Goal: Transaction & Acquisition: Obtain resource

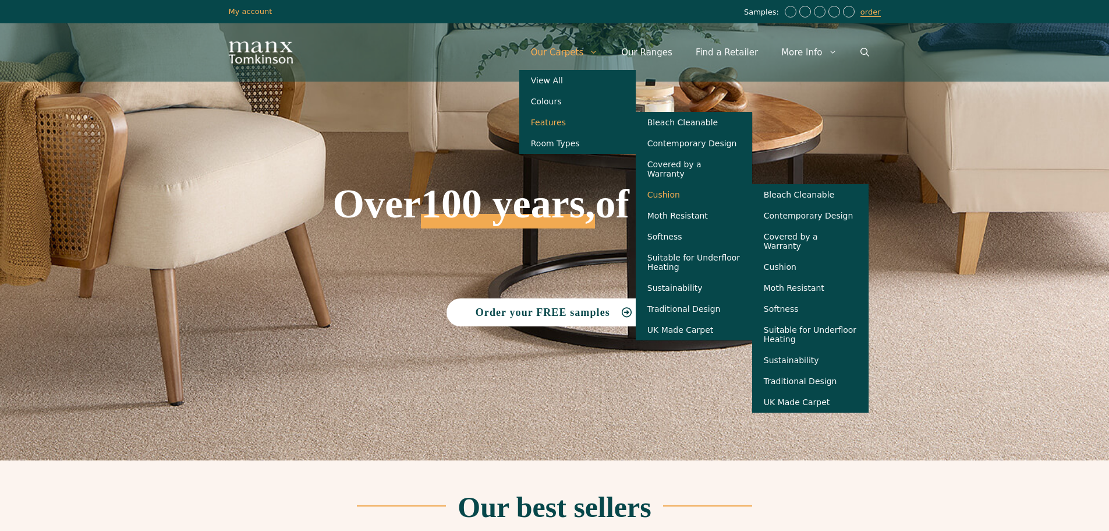
click at [701, 197] on link "Cushion" at bounding box center [694, 194] width 116 height 21
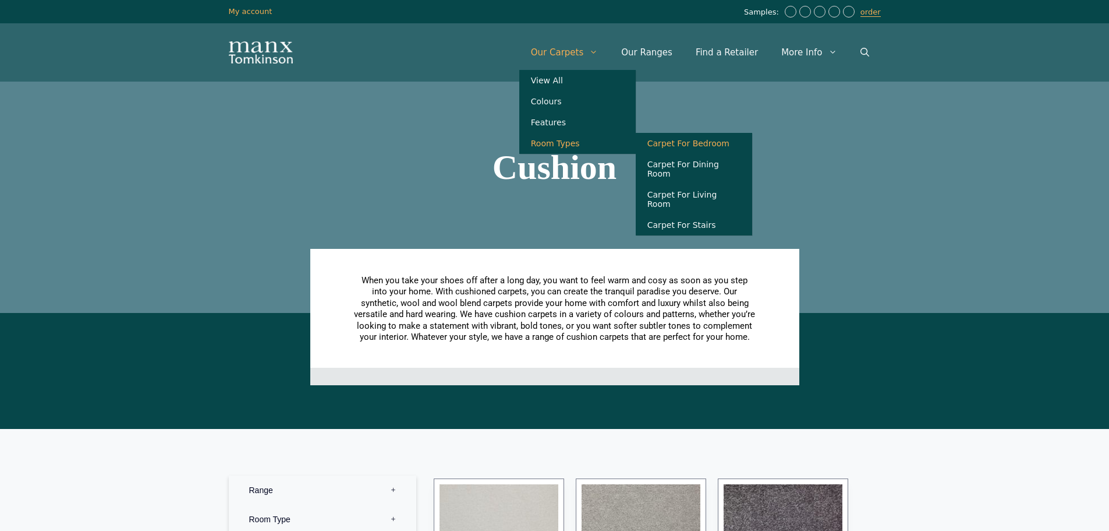
click at [730, 154] on link "Carpet For Bedroom" at bounding box center [694, 143] width 116 height 21
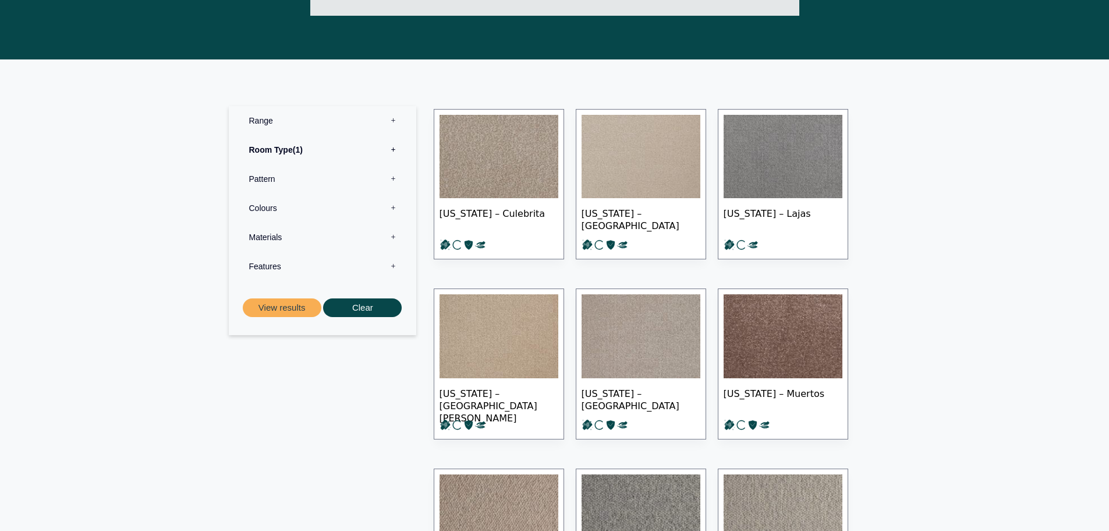
scroll to position [408, 0]
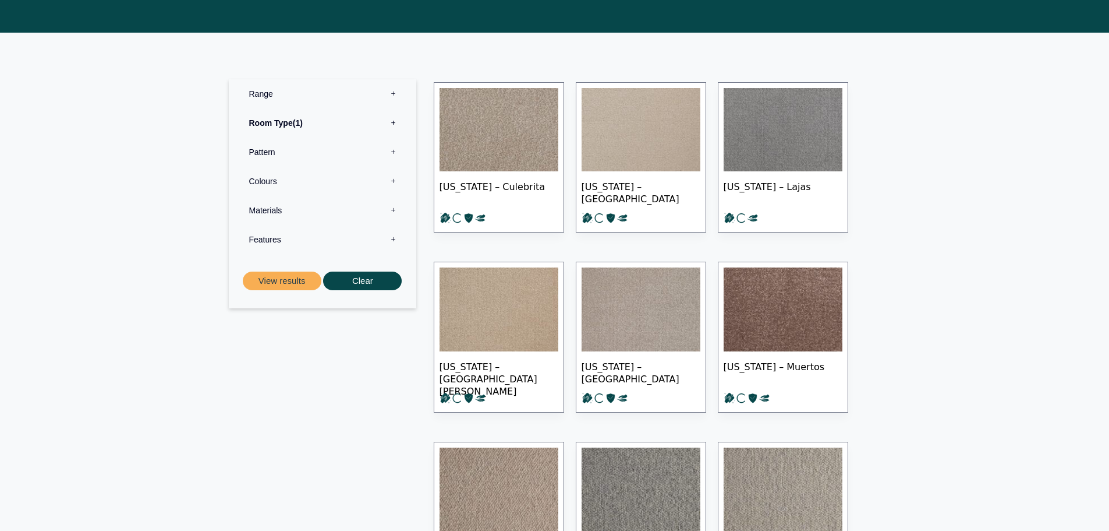
click at [388, 210] on label "Materials 0" at bounding box center [323, 210] width 170 height 29
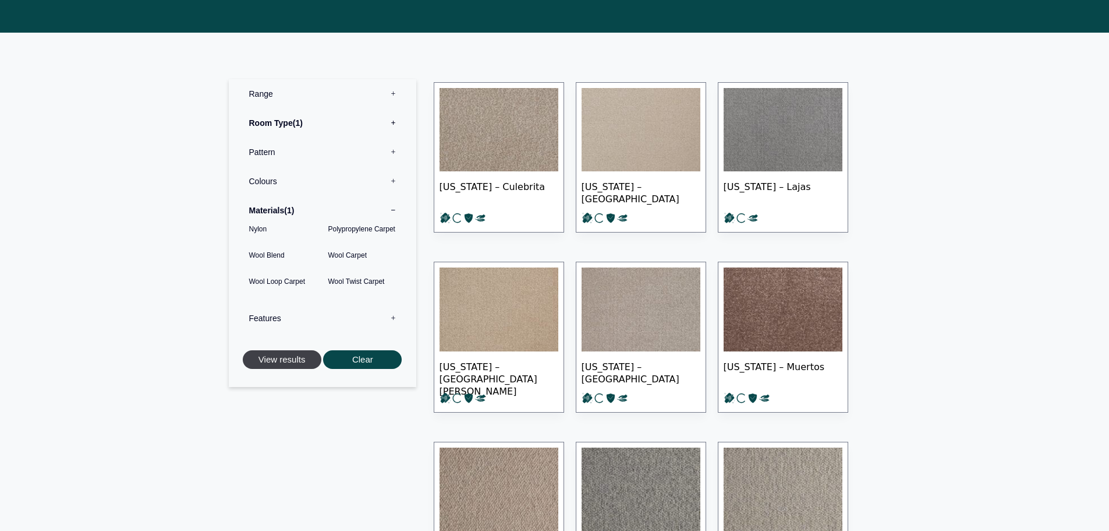
click at [299, 363] on button "View results" at bounding box center [282, 359] width 79 height 19
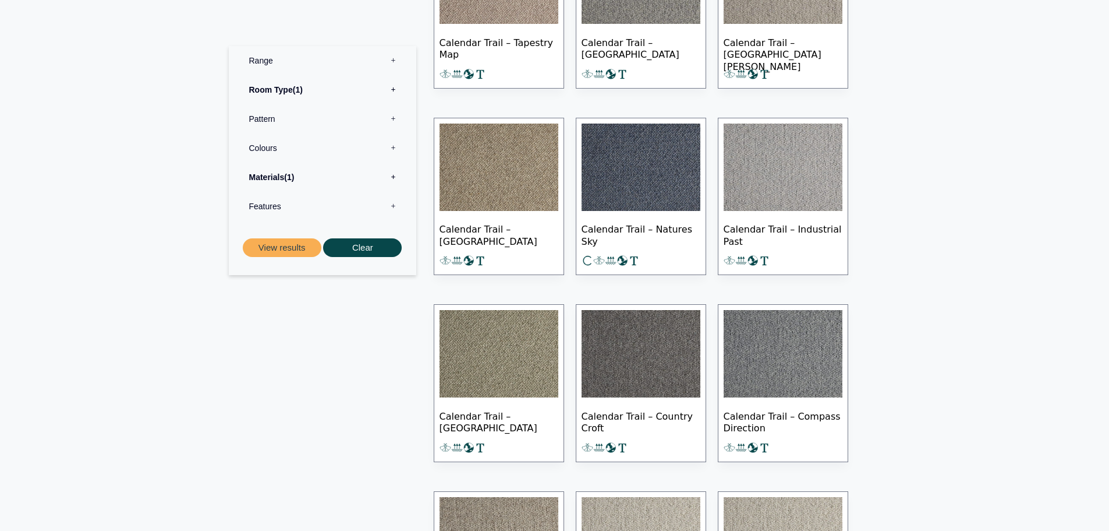
scroll to position [349, 0]
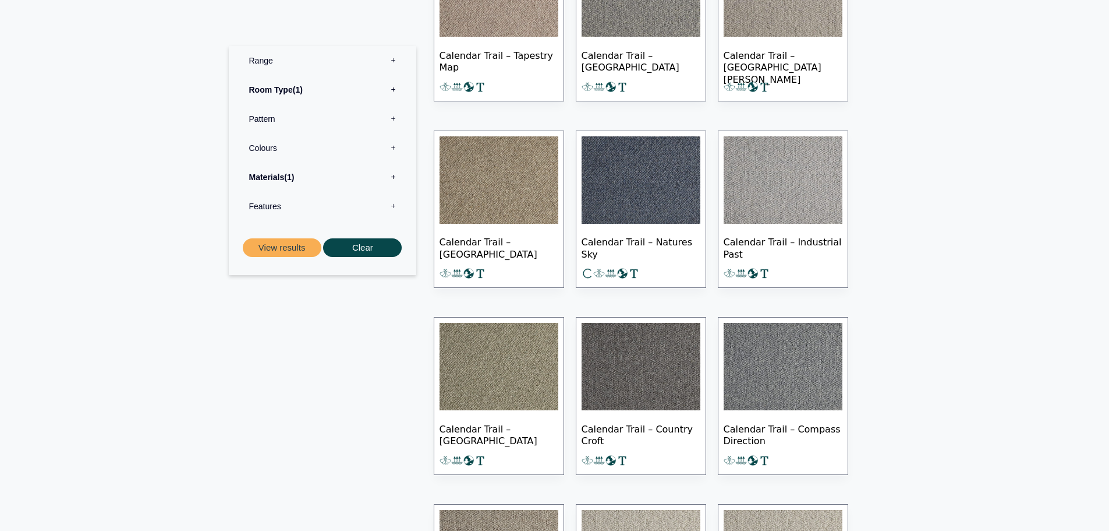
click at [394, 148] on label "Colours 0" at bounding box center [323, 147] width 170 height 29
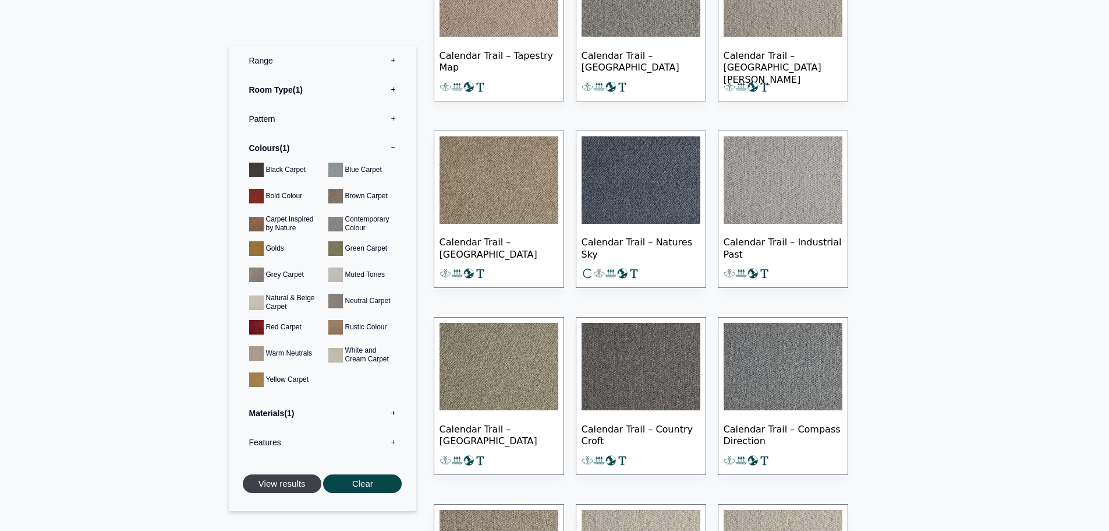
click at [301, 485] on button "View results" at bounding box center [282, 483] width 79 height 19
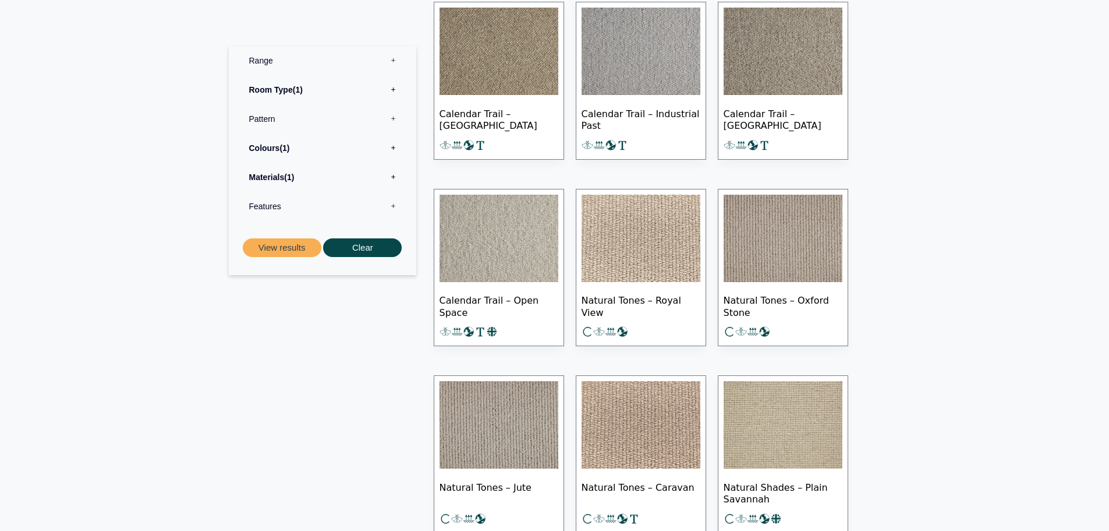
scroll to position [233, 0]
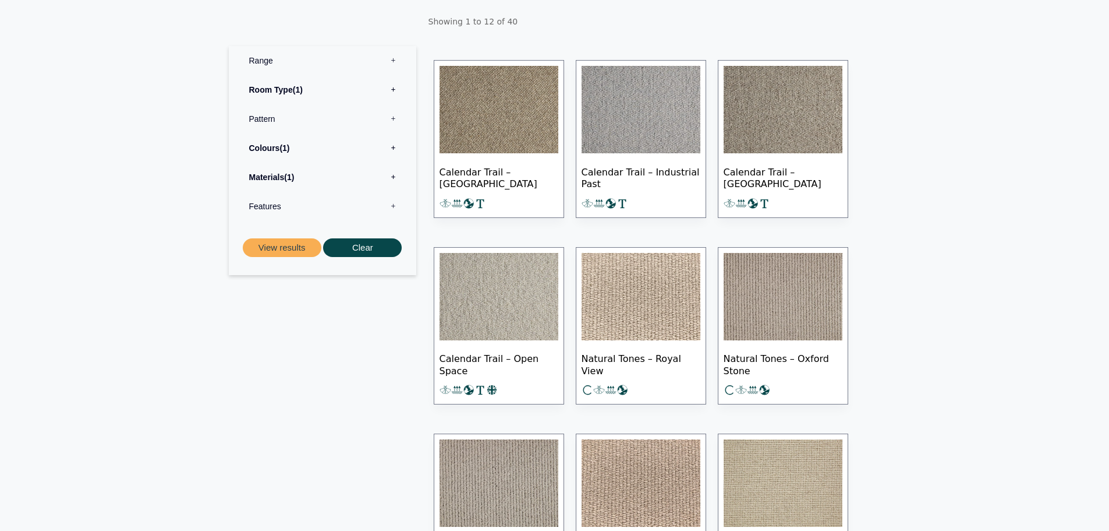
click at [397, 149] on label "Colours 1" at bounding box center [323, 147] width 170 height 29
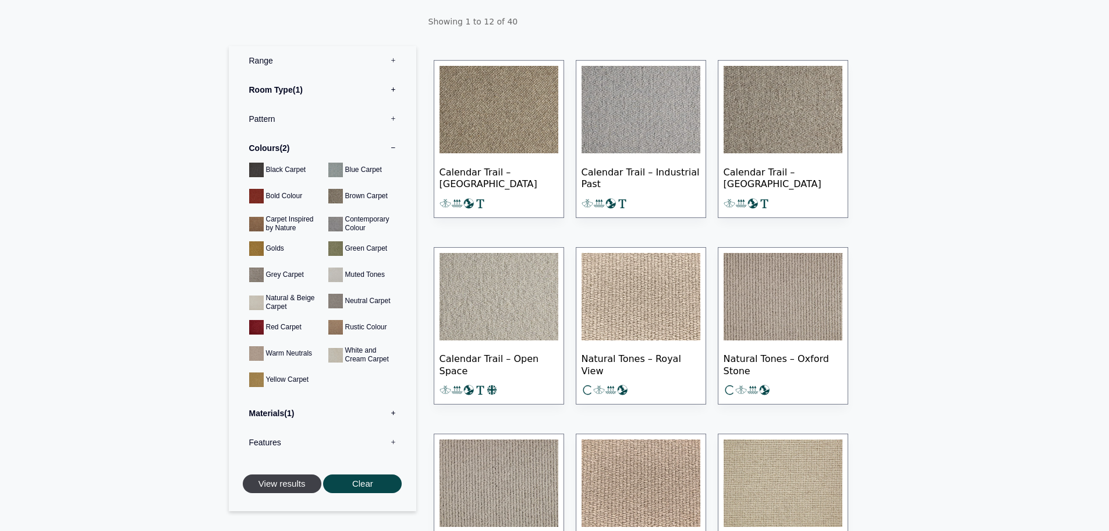
click at [295, 486] on button "View results" at bounding box center [282, 483] width 79 height 19
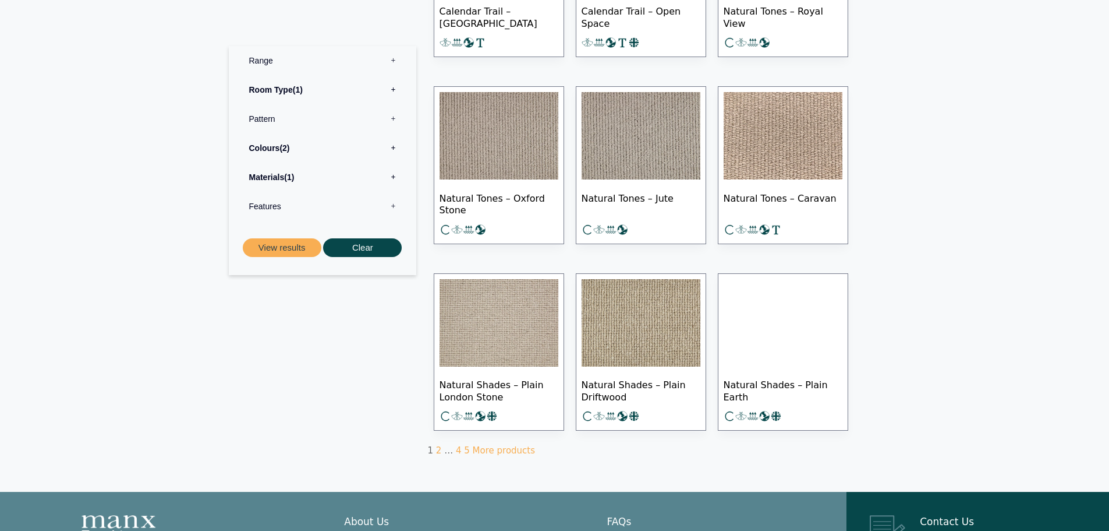
scroll to position [582, 0]
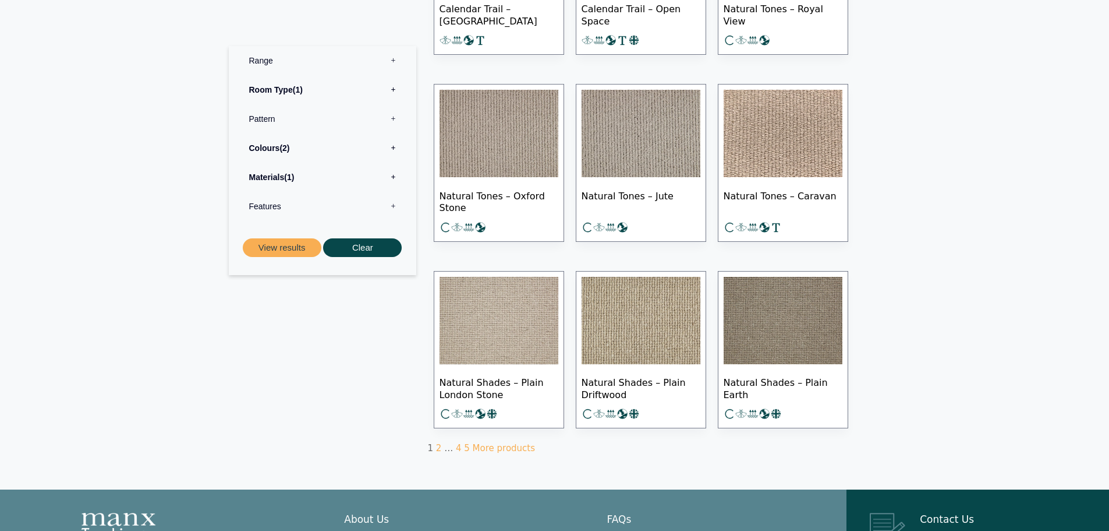
click at [493, 343] on img at bounding box center [499, 320] width 119 height 87
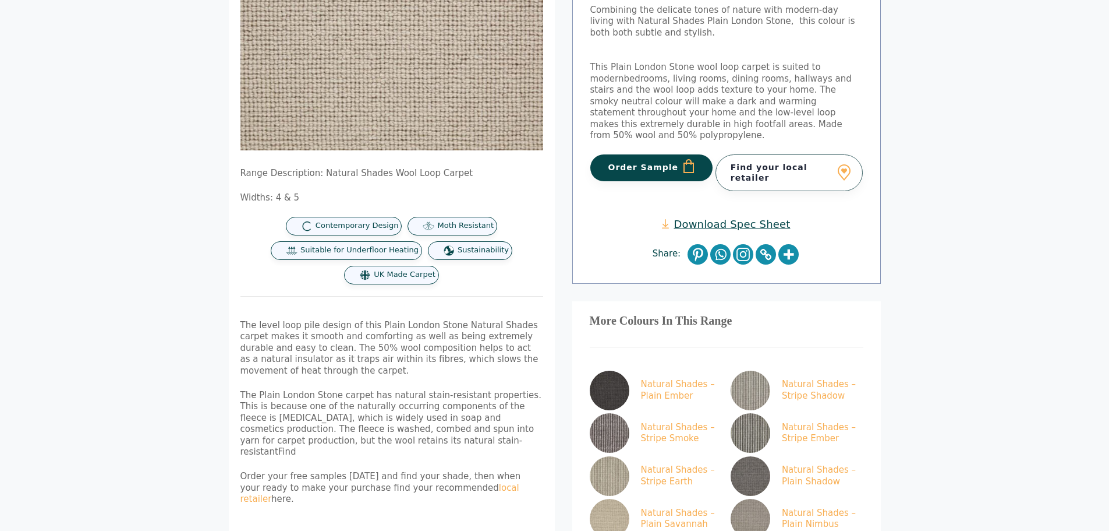
scroll to position [233, 0]
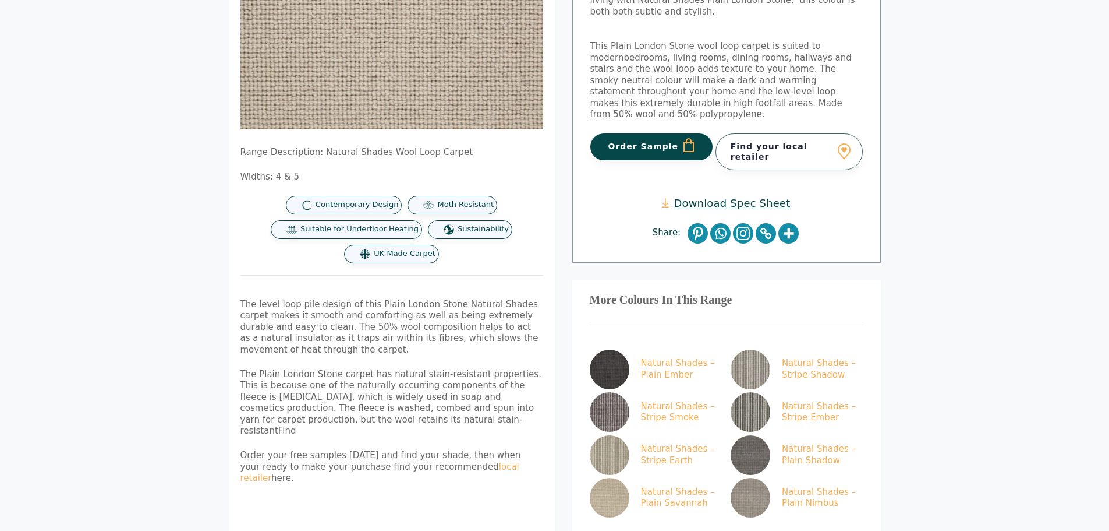
click at [734, 196] on link "Download Spec Sheet" at bounding box center [726, 202] width 128 height 13
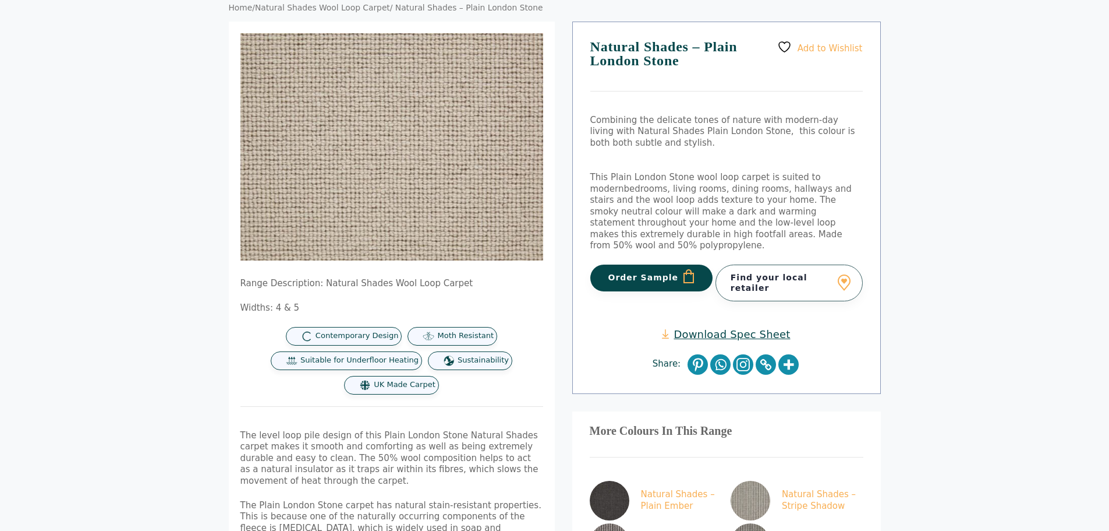
scroll to position [0, 0]
